Goal: Information Seeking & Learning: Learn about a topic

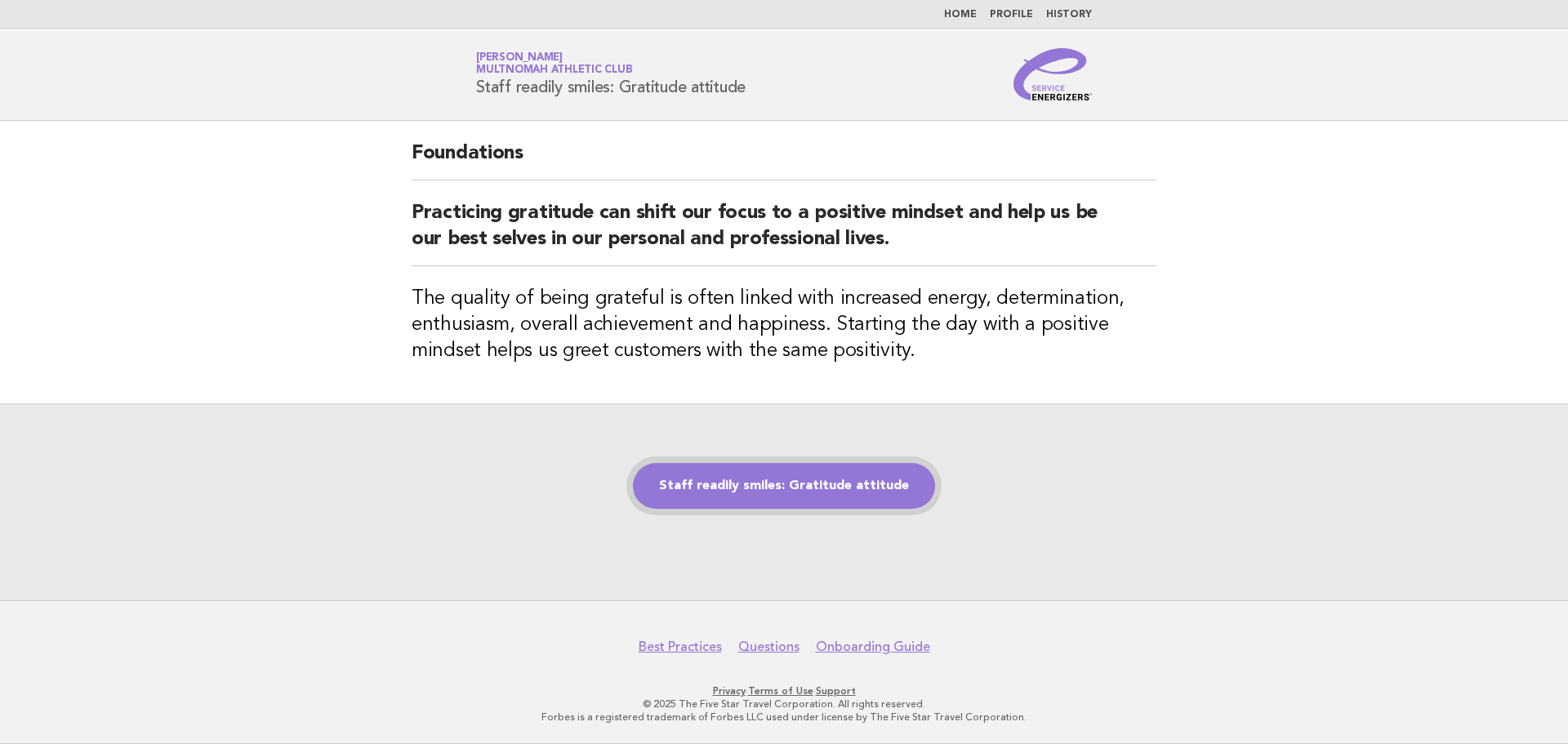
click at [810, 481] on link "Staff readily smiles: Gratitude attitude" at bounding box center [783, 486] width 302 height 46
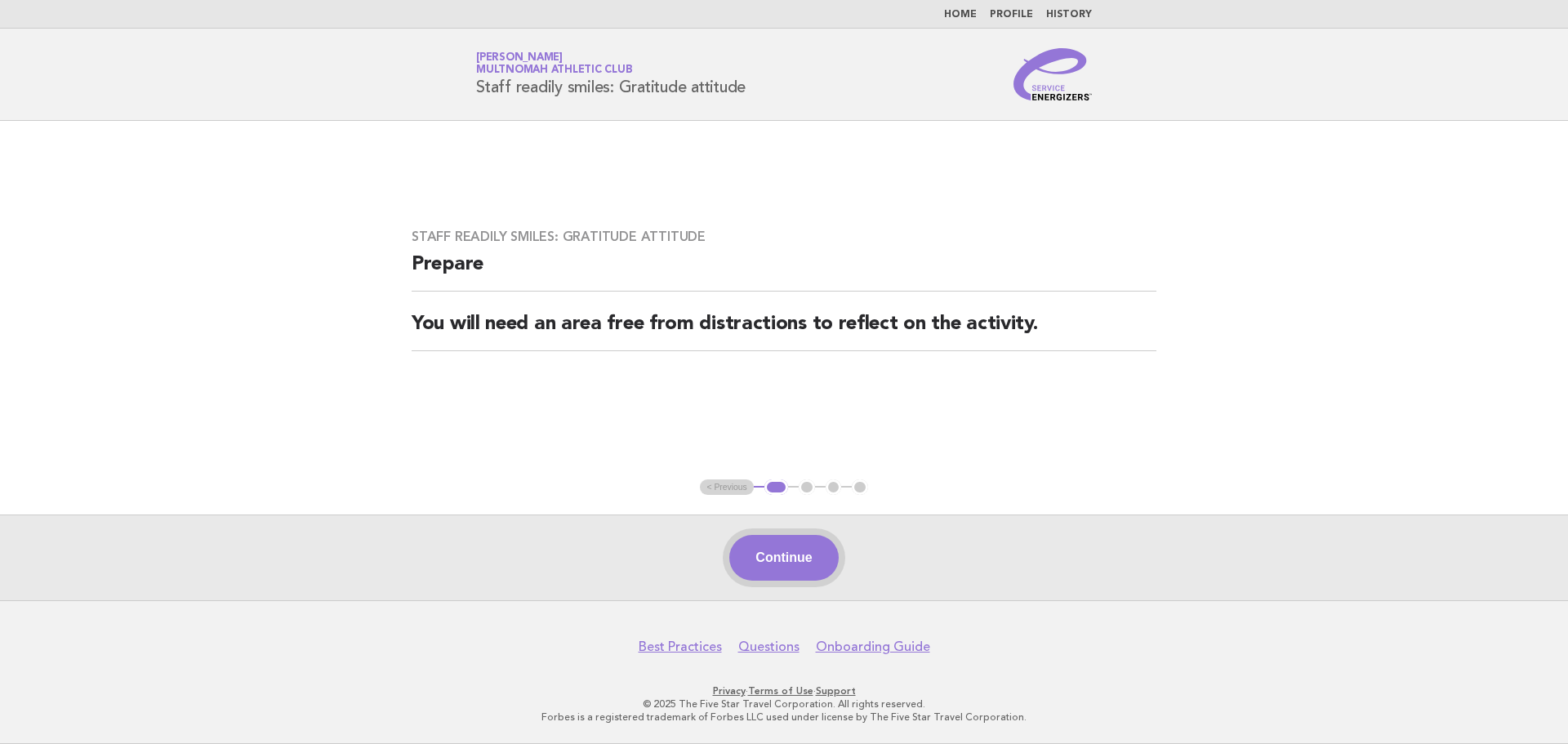
click at [792, 542] on button "Continue" at bounding box center [783, 558] width 108 height 46
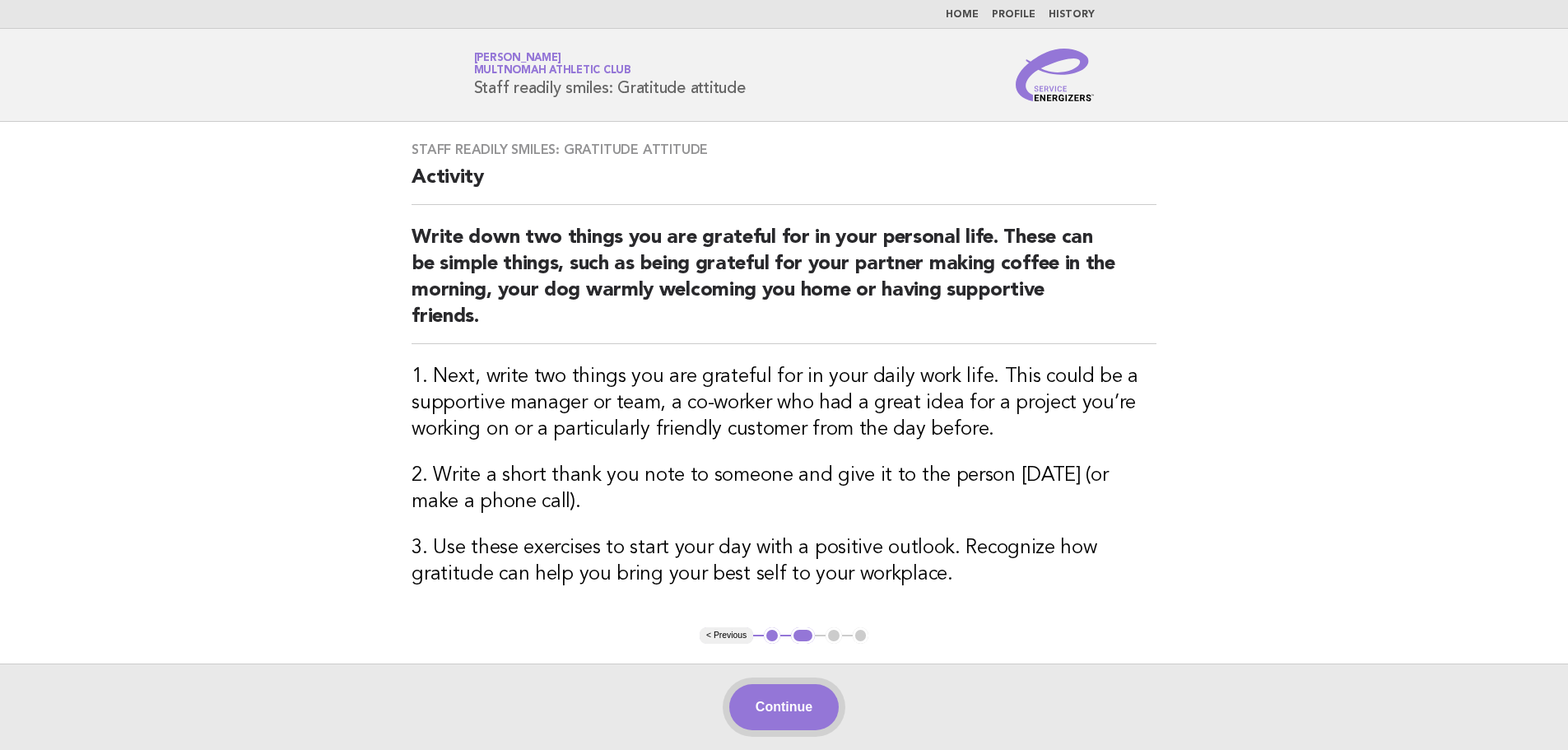
click at [803, 698] on button "Continue" at bounding box center [784, 706] width 109 height 46
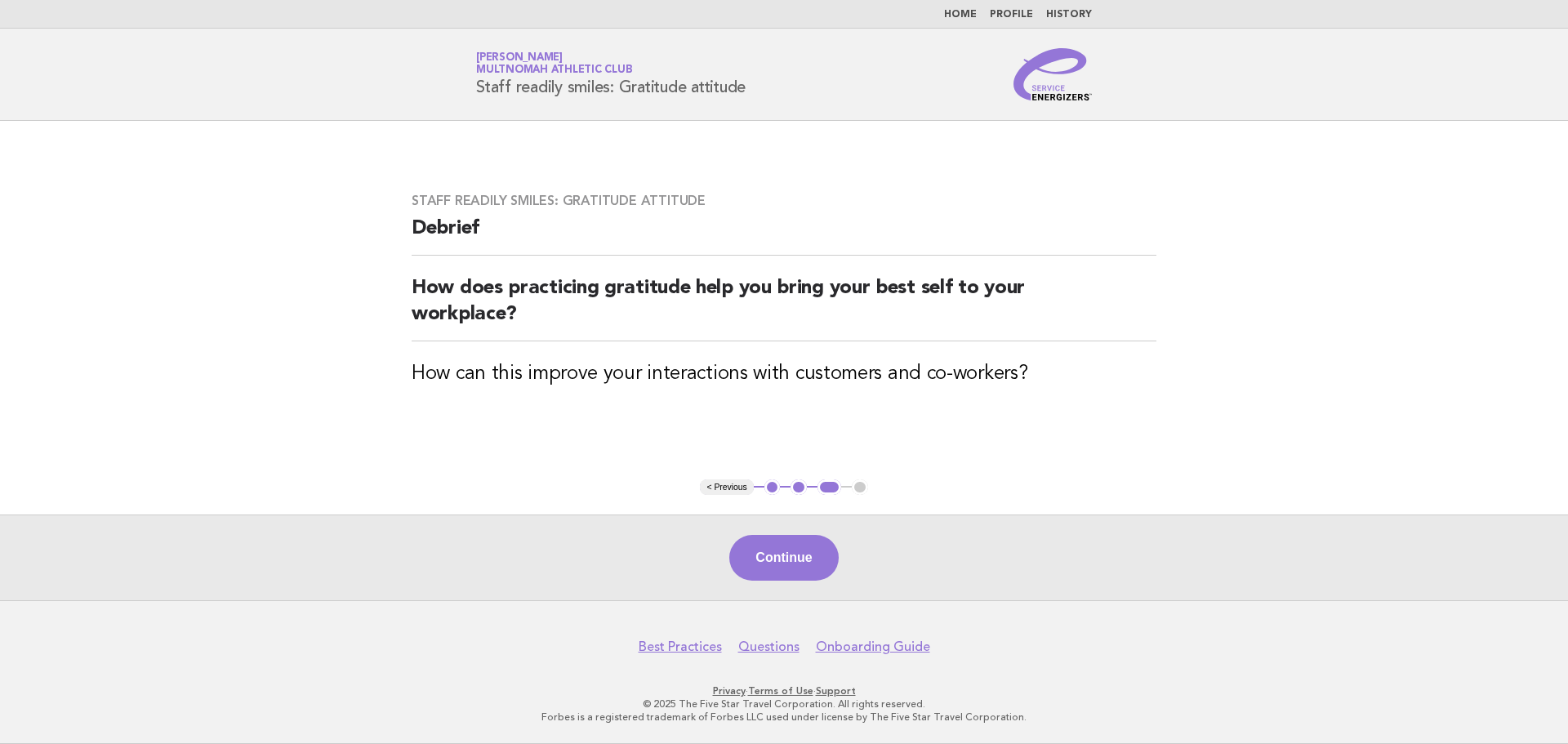
click at [813, 552] on button "Continue" at bounding box center [783, 558] width 108 height 46
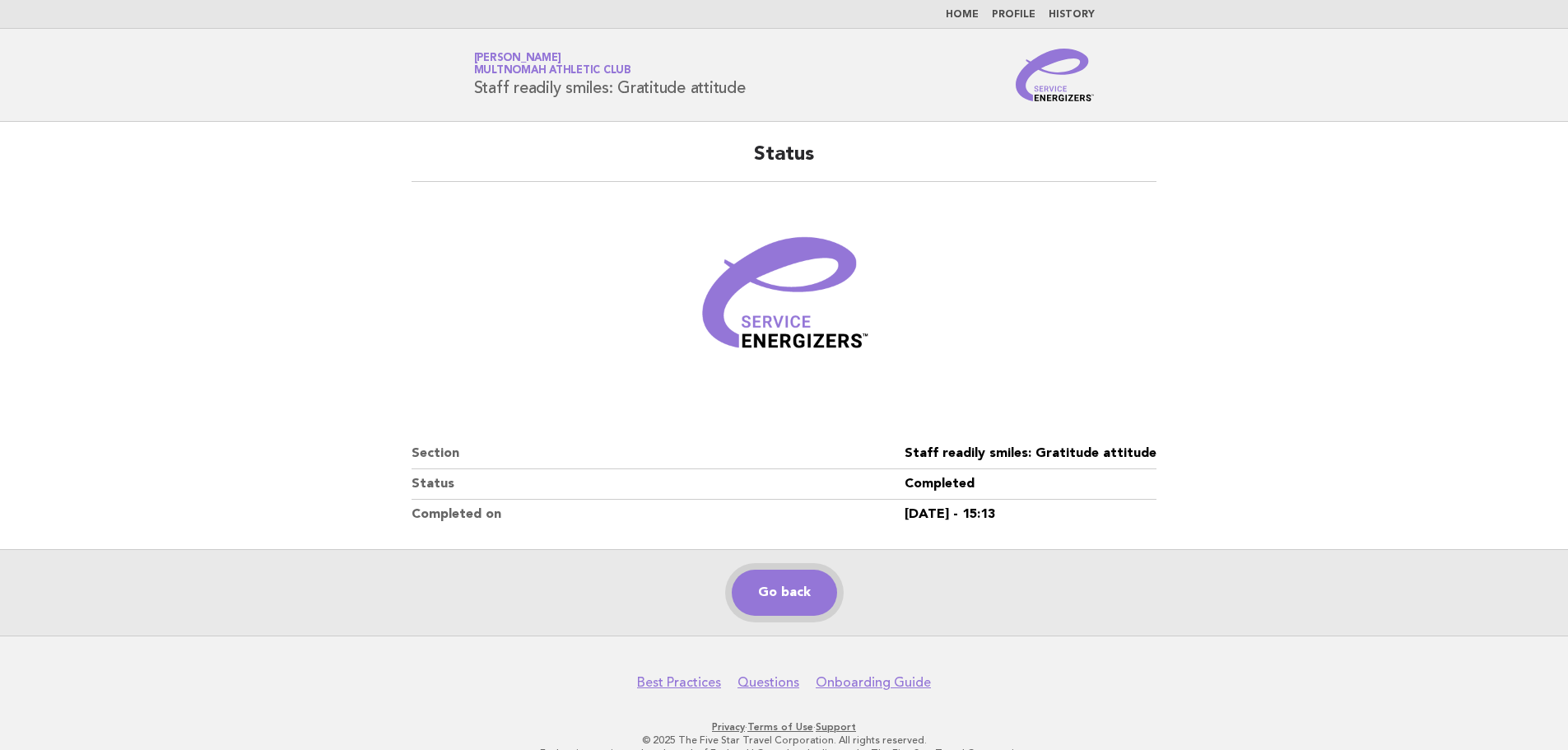
click at [807, 571] on link "Go back" at bounding box center [784, 592] width 105 height 46
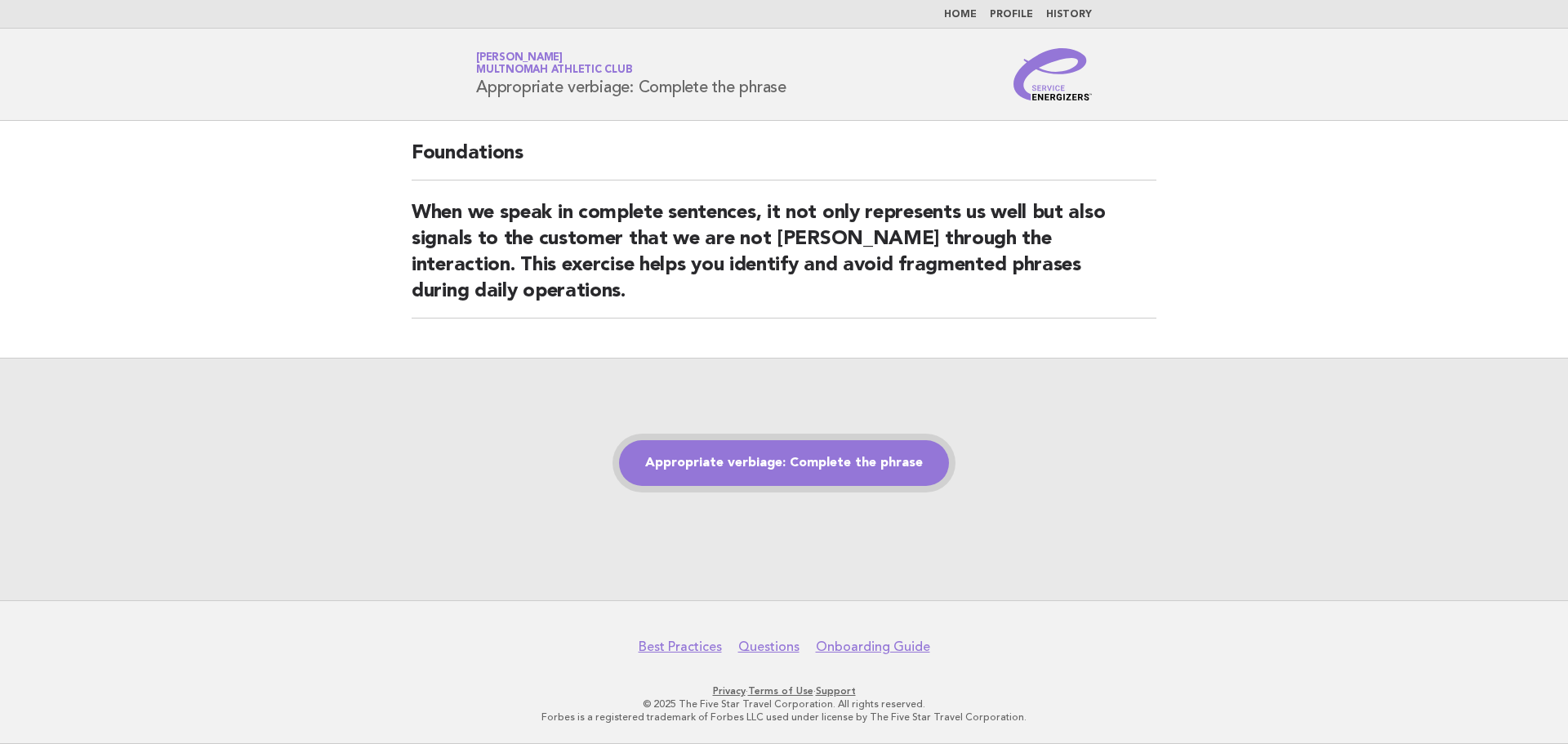
click at [831, 466] on link "Appropriate verbiage: Complete the phrase" at bounding box center [784, 463] width 330 height 46
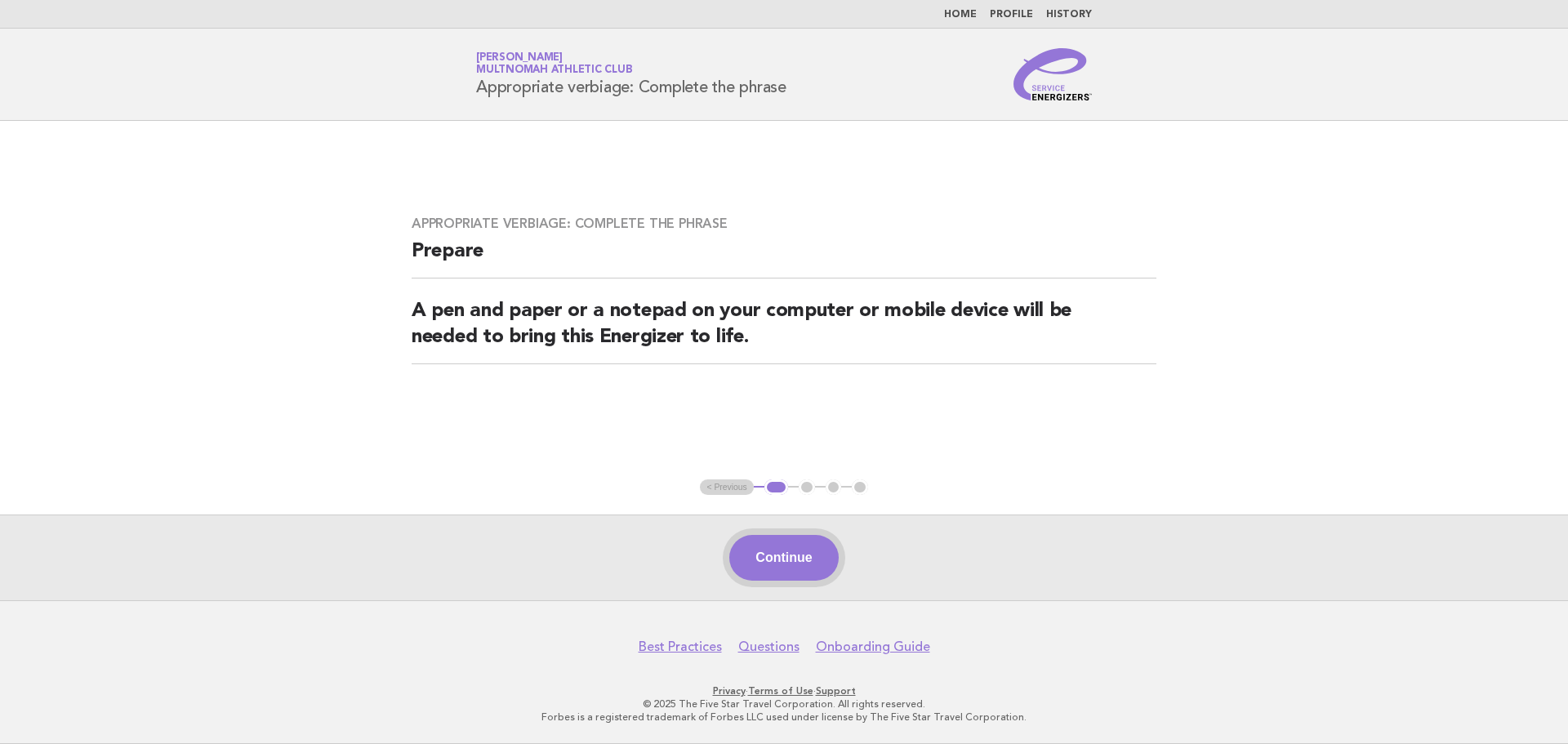
click at [773, 560] on button "Continue" at bounding box center [783, 558] width 108 height 46
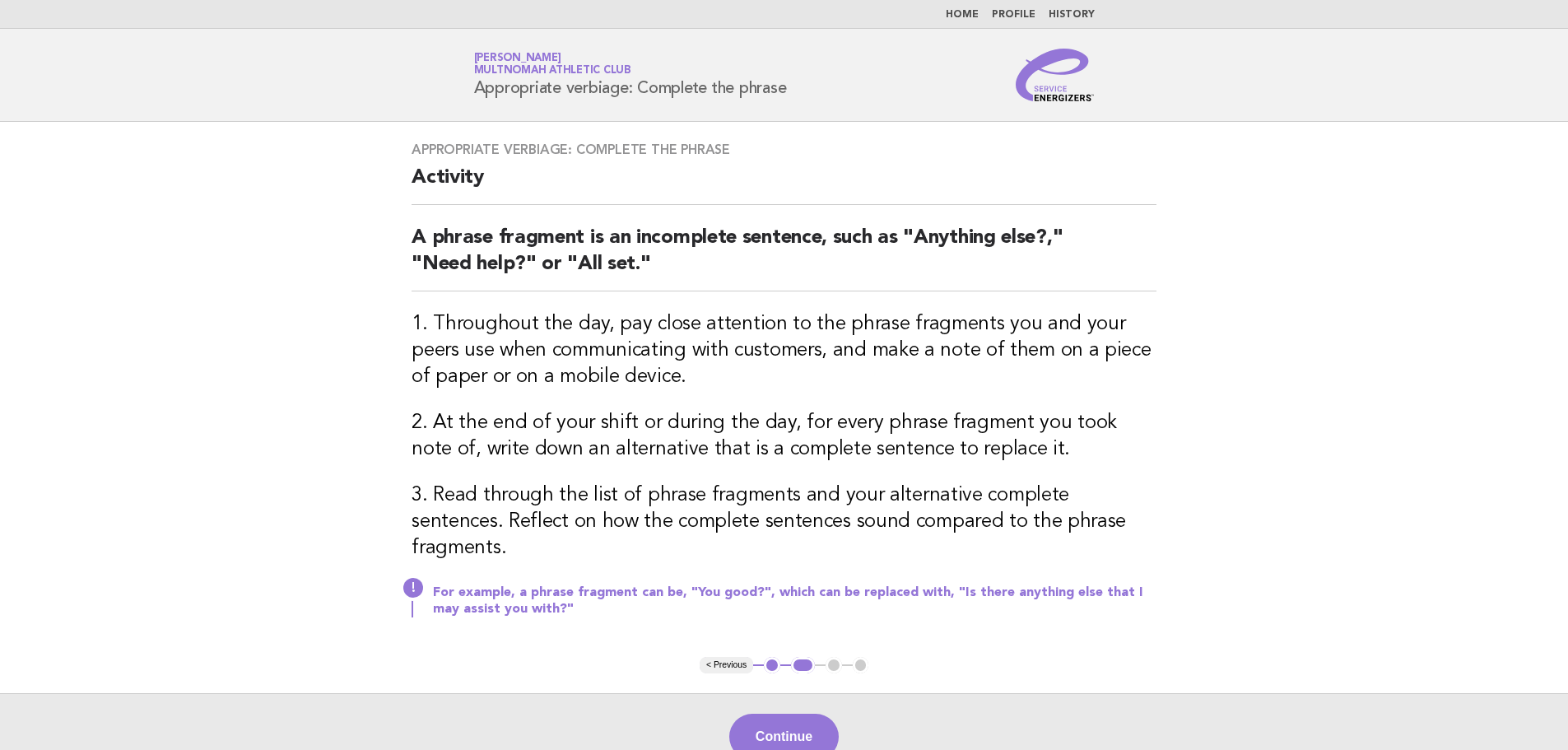
click at [751, 713] on button "Continue" at bounding box center [784, 736] width 109 height 46
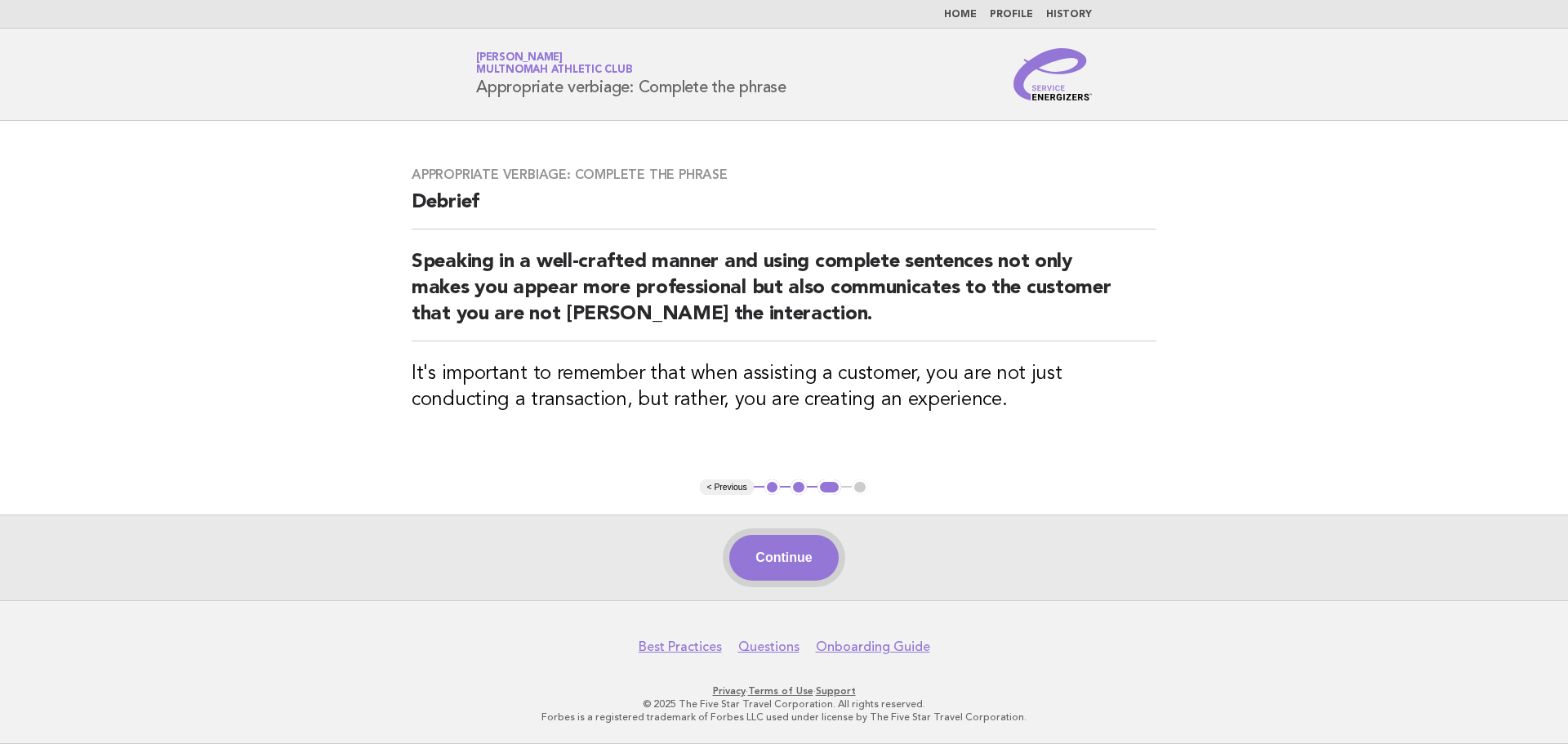
click at [807, 568] on button "Continue" at bounding box center [783, 558] width 108 height 46
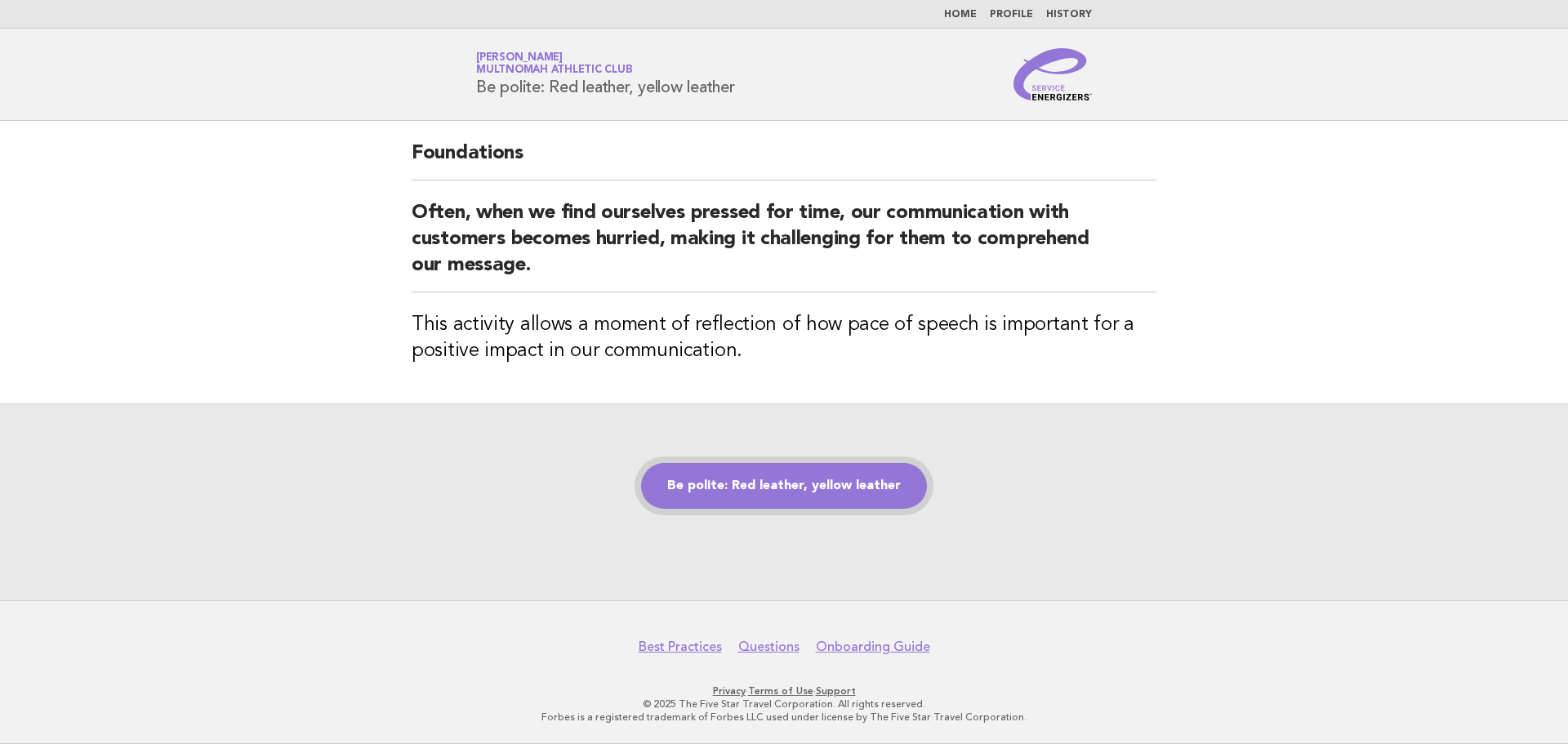
click at [745, 509] on link "Be polite: Red leather, yellow leather" at bounding box center [784, 486] width 286 height 46
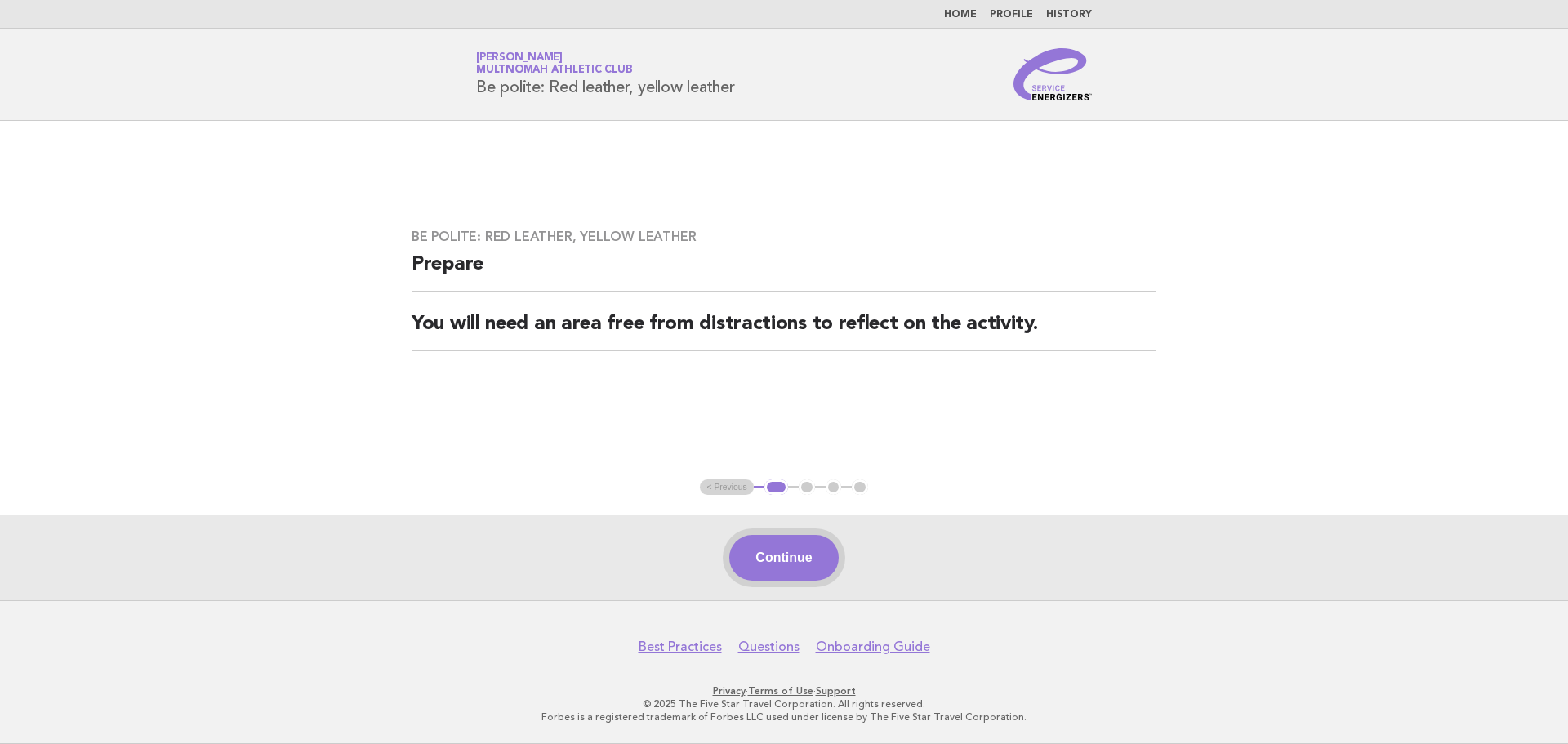
click at [773, 548] on button "Continue" at bounding box center [783, 558] width 108 height 46
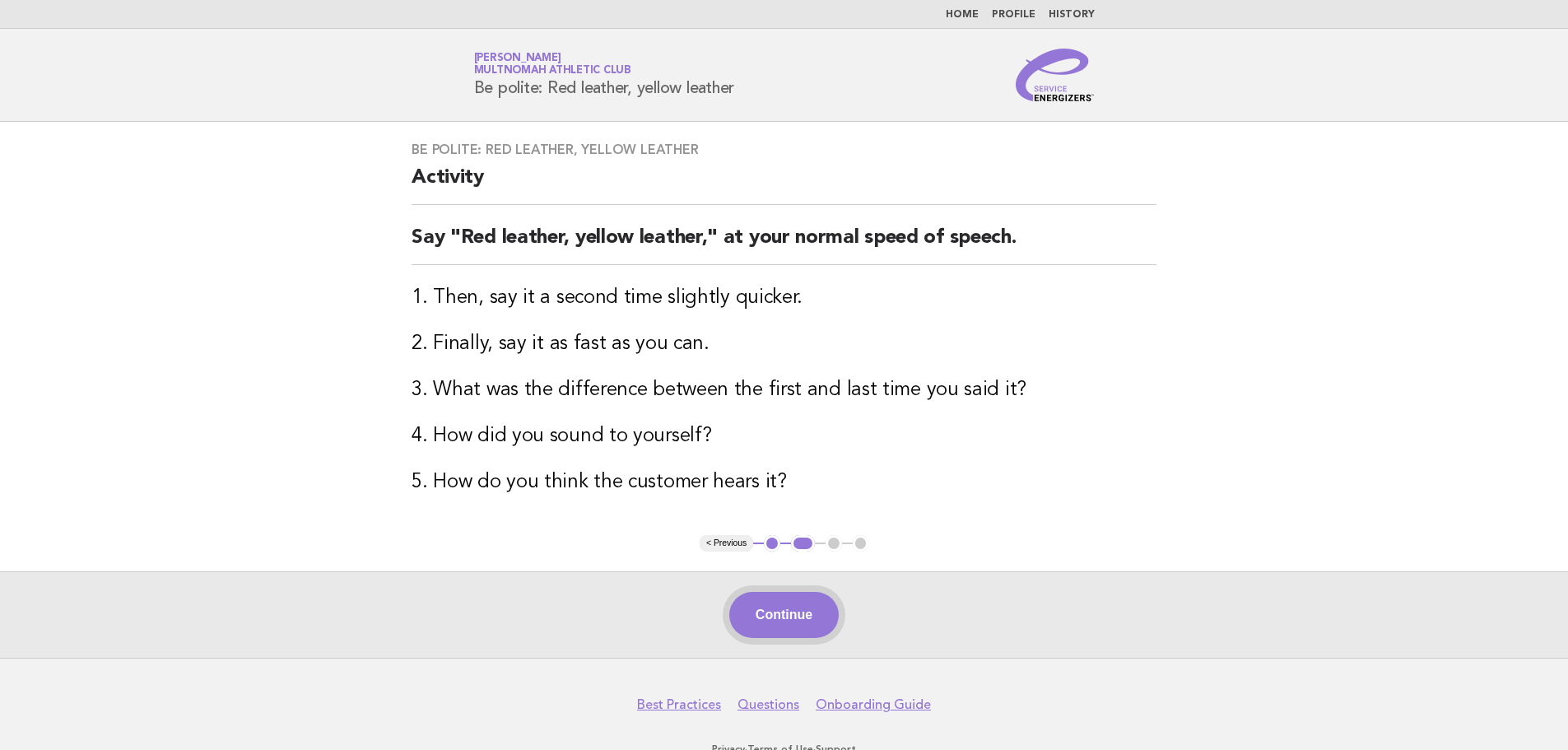
click at [816, 616] on button "Continue" at bounding box center [784, 614] width 109 height 46
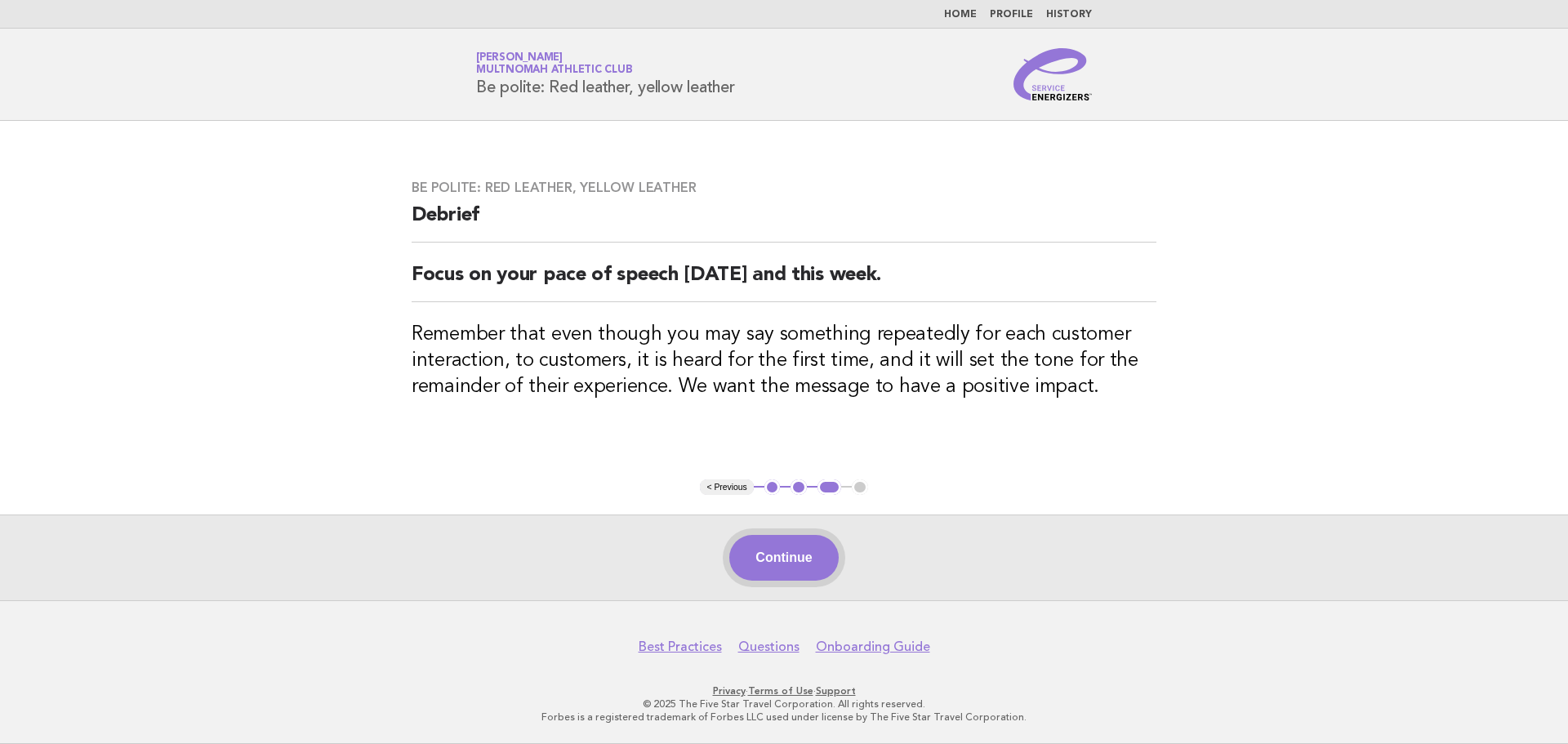
click at [798, 563] on button "Continue" at bounding box center [783, 558] width 108 height 46
